Goal: Task Accomplishment & Management: Complete application form

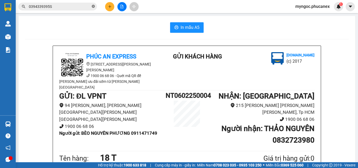
click at [93, 6] on icon "close-circle" at bounding box center [93, 6] width 3 height 3
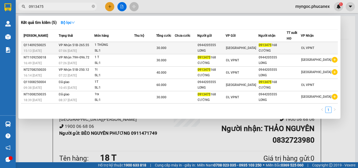
type input "0913475"
click at [94, 44] on td "[PERSON_NAME] 51B-265.55 07:06 [DATE]" at bounding box center [75, 48] width 37 height 12
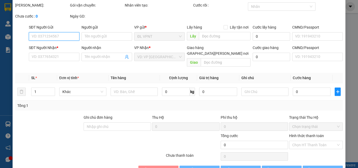
scroll to position [24, 0]
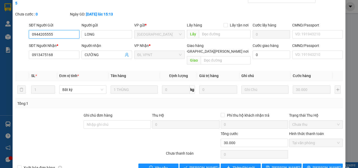
type input "0944205555"
type input "LONG"
type input "0913475168"
type input "CƯỜNG"
type input "30.000"
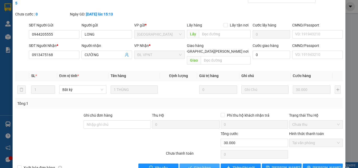
click at [194, 165] on span "Giao hàng" at bounding box center [202, 168] width 17 height 6
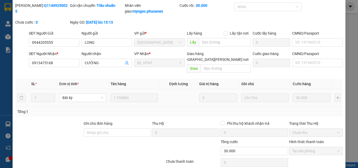
scroll to position [0, 0]
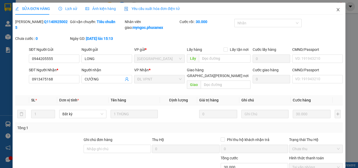
click at [336, 8] on icon "close" at bounding box center [338, 10] width 4 height 4
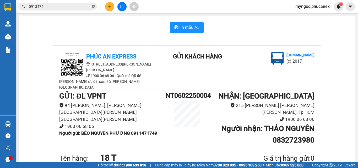
click at [93, 4] on span at bounding box center [93, 6] width 3 height 5
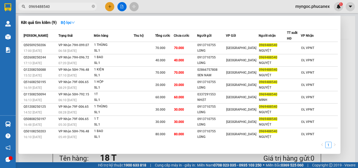
type input "0969488540"
click at [94, 7] on icon "close-circle" at bounding box center [93, 6] width 3 height 3
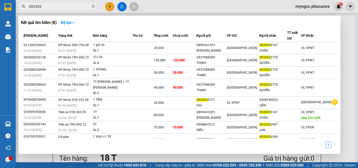
type input "093553"
click at [93, 7] on icon "close-circle" at bounding box center [93, 6] width 3 height 3
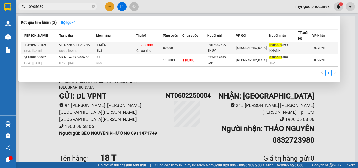
type input "0905639"
click at [192, 47] on td at bounding box center [195, 48] width 25 height 12
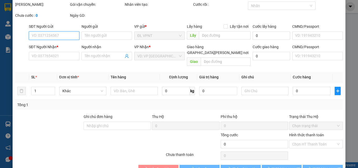
scroll to position [27, 0]
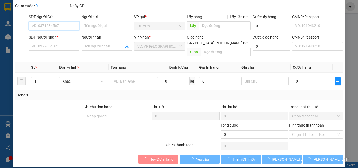
type input "0907862755"
type input "THÚY"
type input "0905639899"
type input "KHÁNH"
type input "5.530.000"
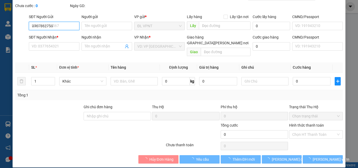
type input "80.000"
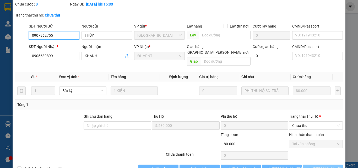
scroll to position [38, 0]
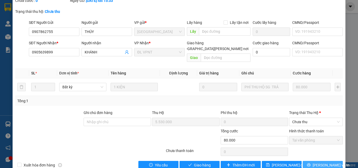
click at [311, 163] on icon "printer" at bounding box center [309, 165] width 4 height 4
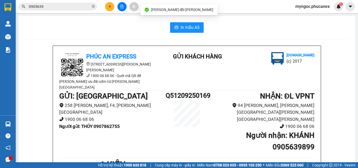
scroll to position [52, 0]
